Goal: Information Seeking & Learning: Learn about a topic

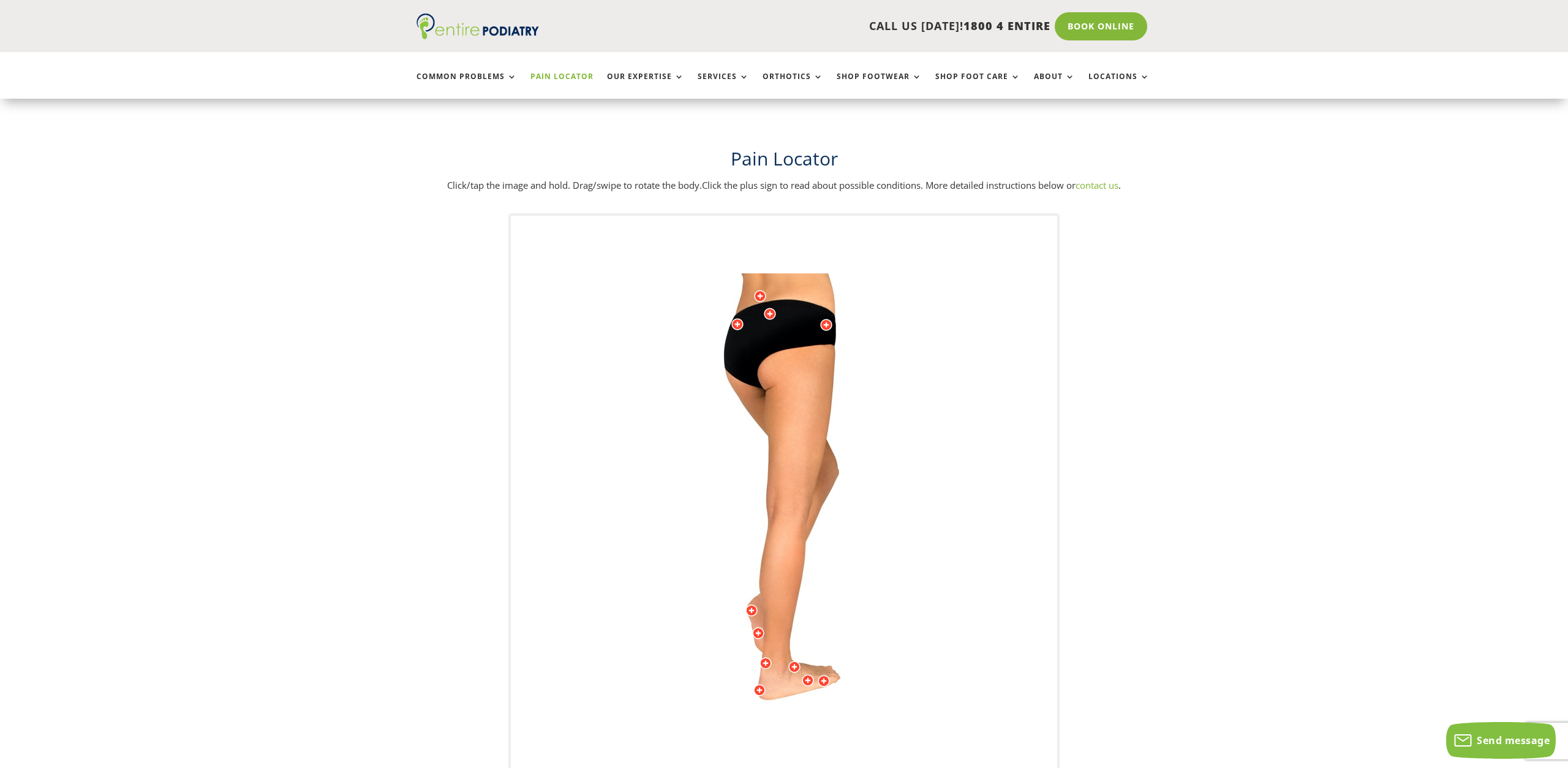
scroll to position [188, 0]
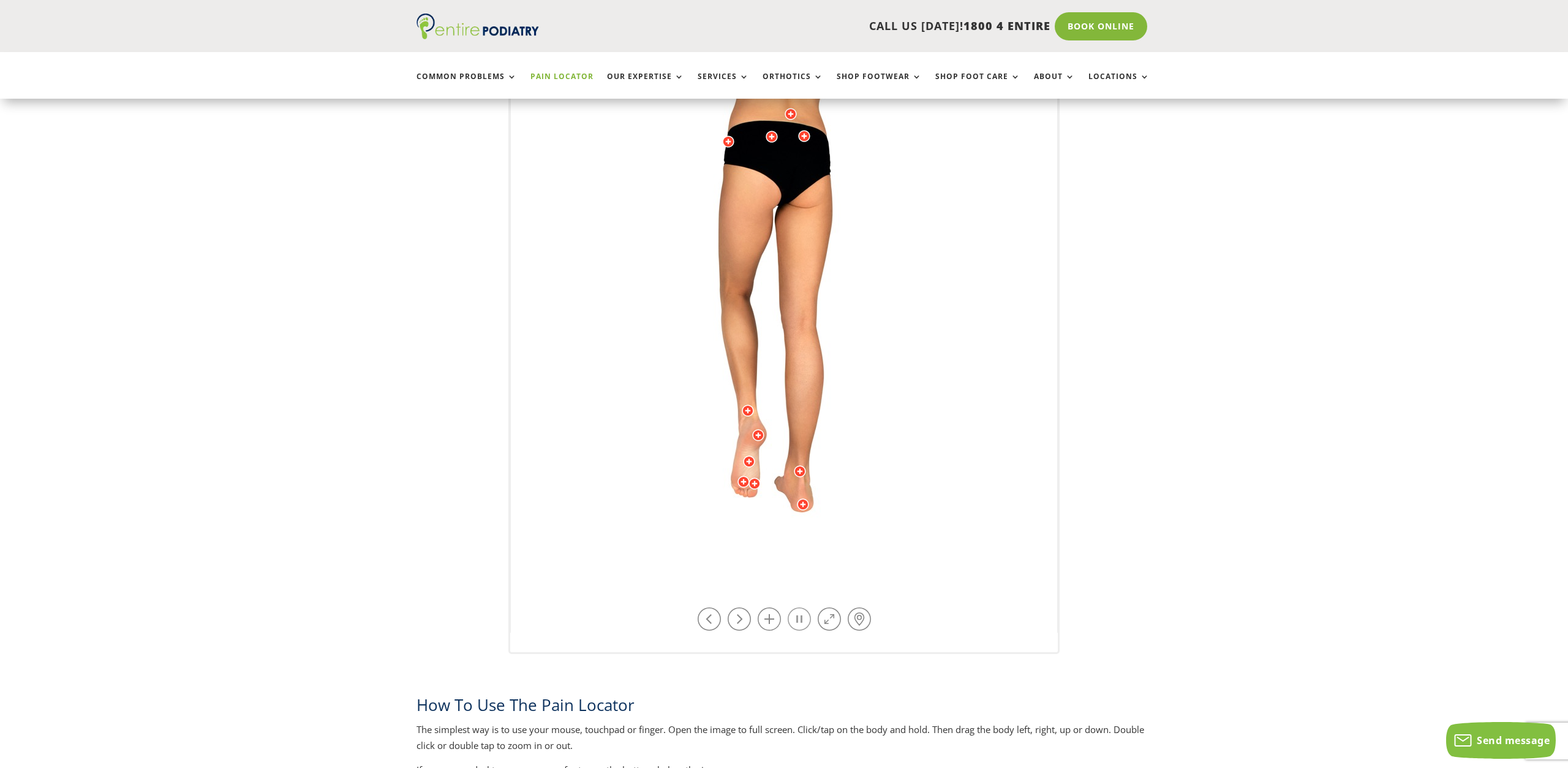
click at [798, 617] on link at bounding box center [799, 619] width 23 height 23
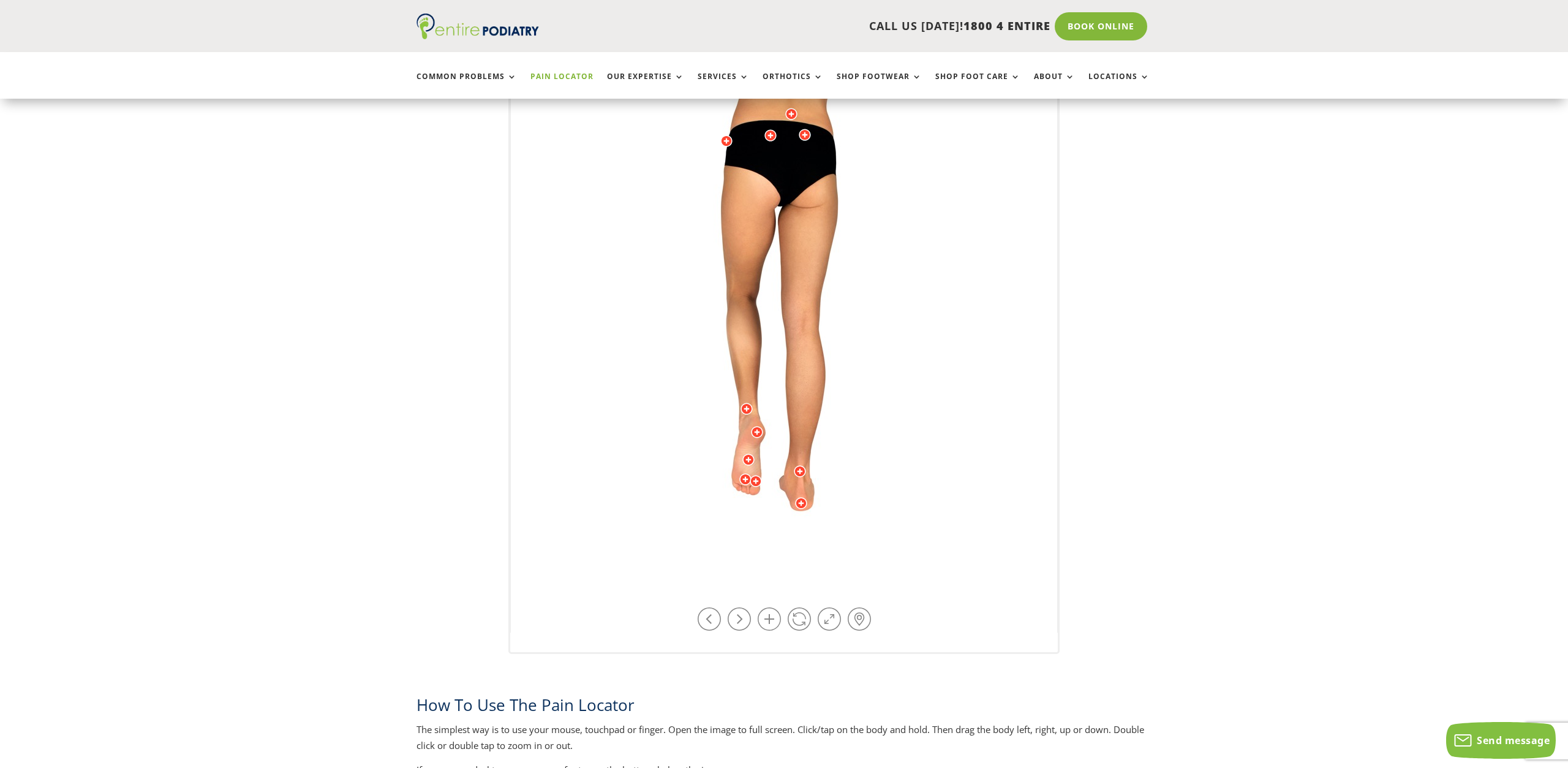
click at [748, 459] on div at bounding box center [748, 459] width 12 height 12
click at [633, 466] on span "Read more" at bounding box center [617, 470] width 37 height 9
click at [759, 432] on div at bounding box center [756, 431] width 12 height 12
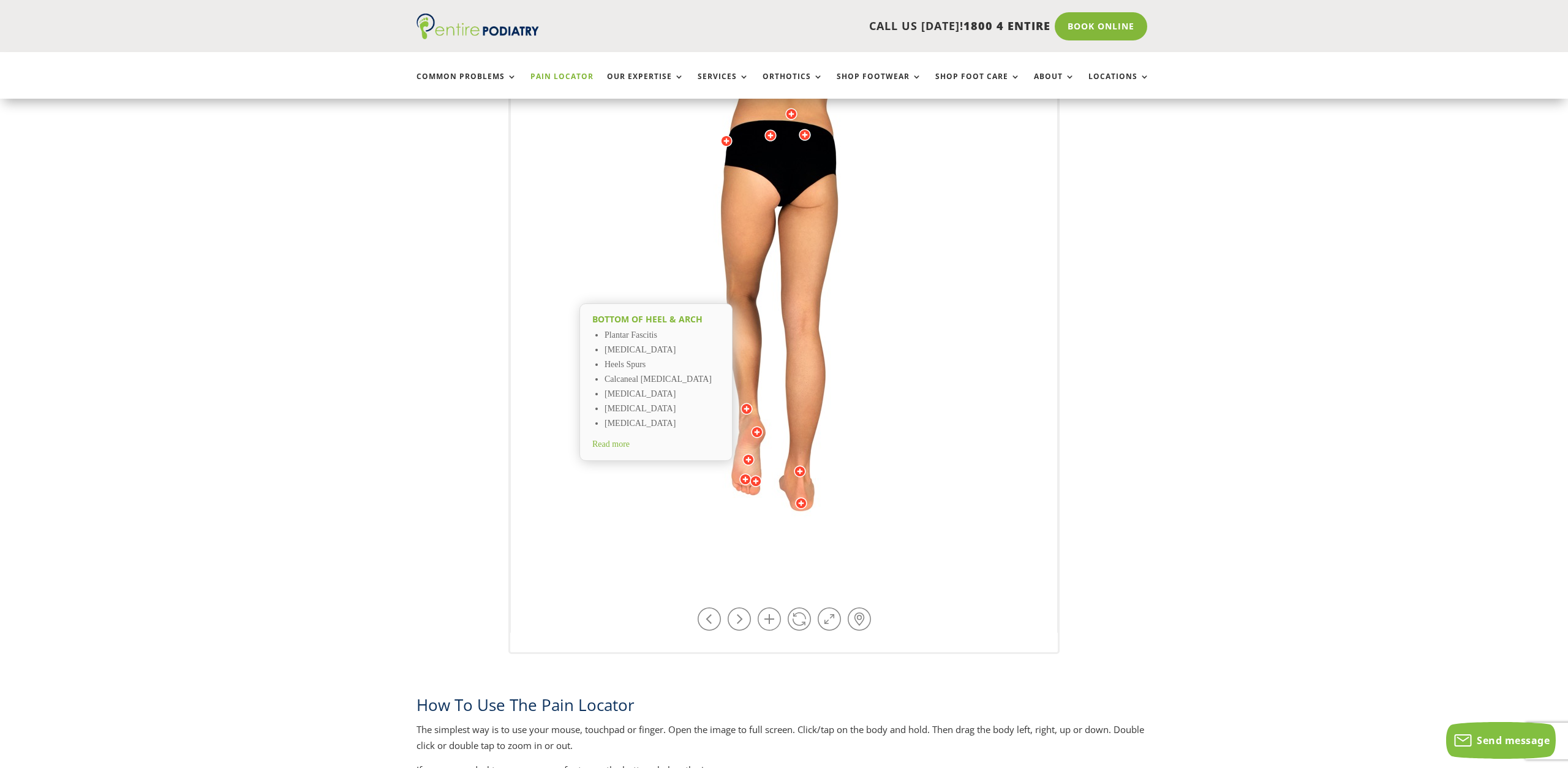
click at [603, 445] on span "Read more" at bounding box center [611, 444] width 37 height 9
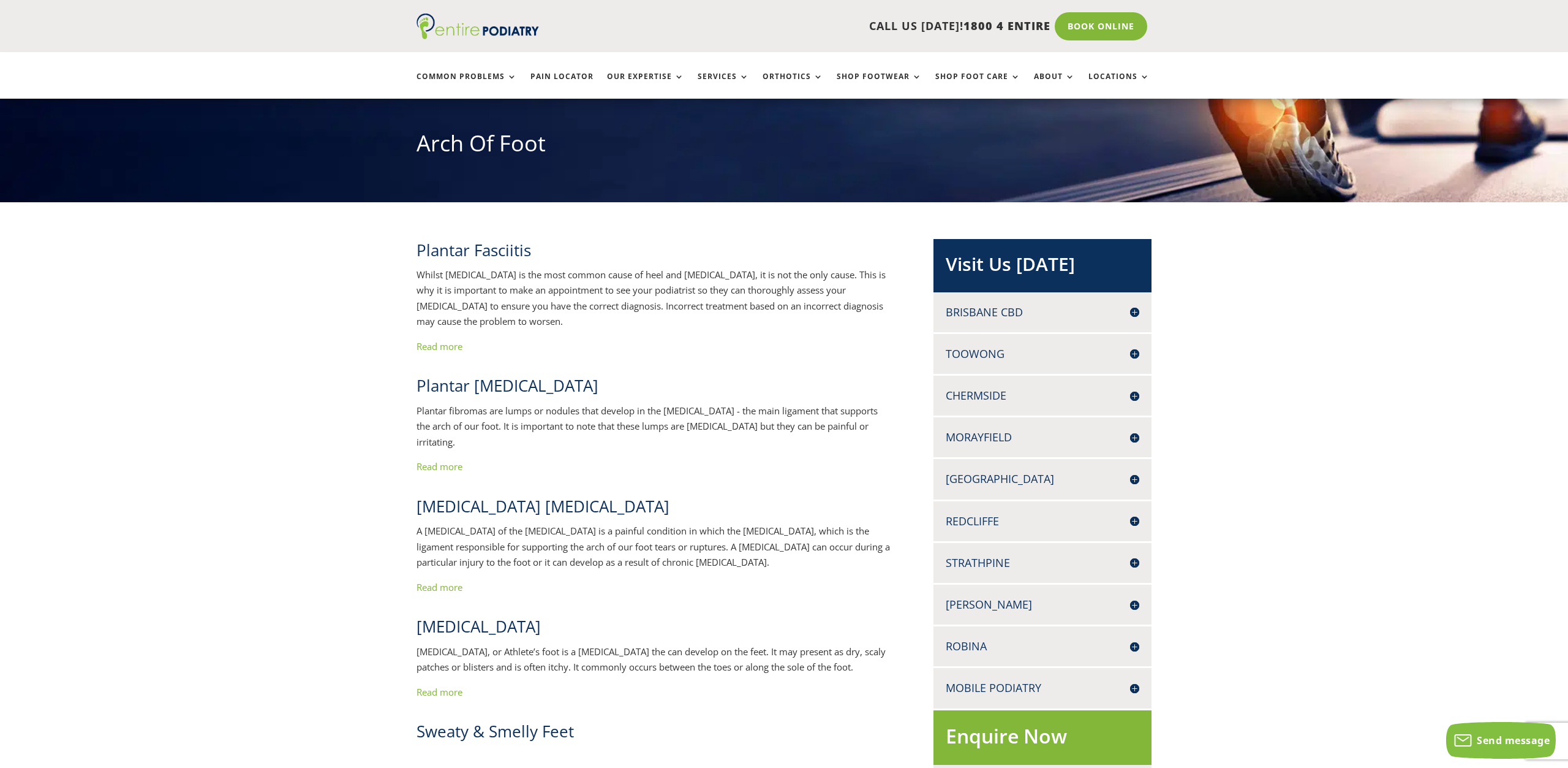
scroll to position [313, 0]
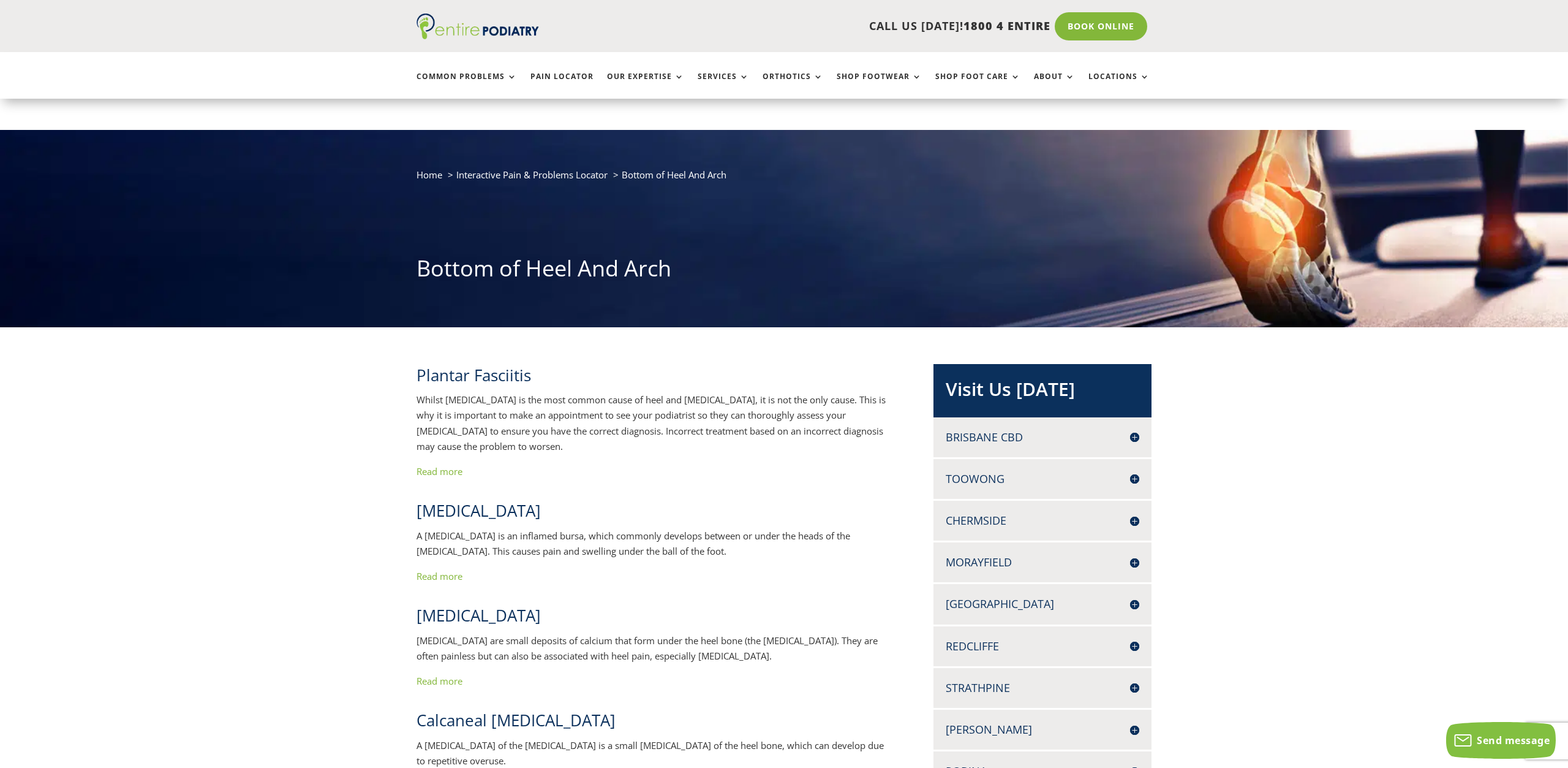
scroll to position [125, 0]
